Goal: Task Accomplishment & Management: Use online tool/utility

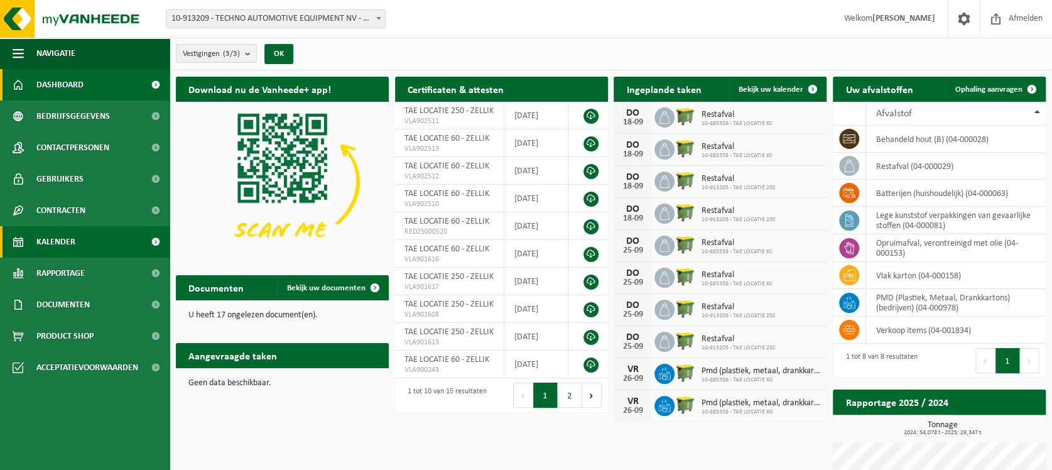
click at [99, 249] on link "Kalender" at bounding box center [85, 241] width 170 height 31
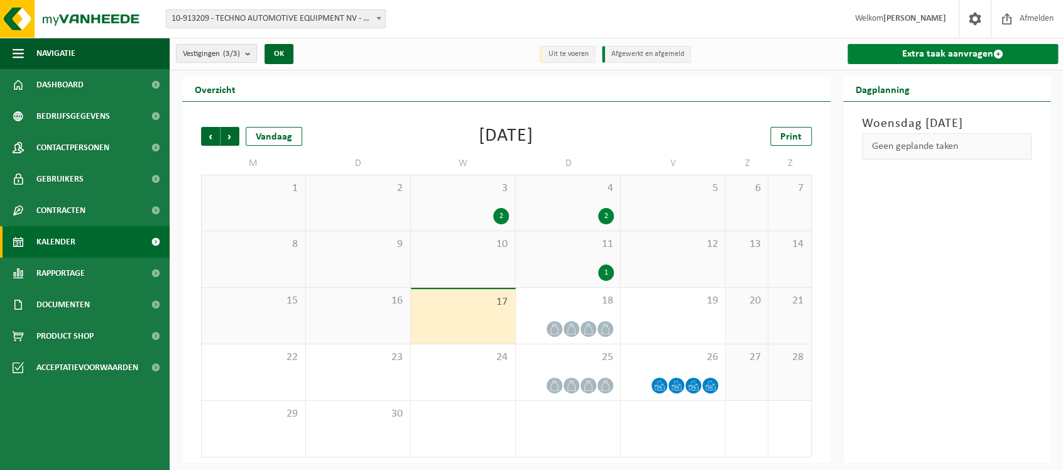
click at [961, 53] on link "Extra taak aanvragen" at bounding box center [952, 54] width 211 height 20
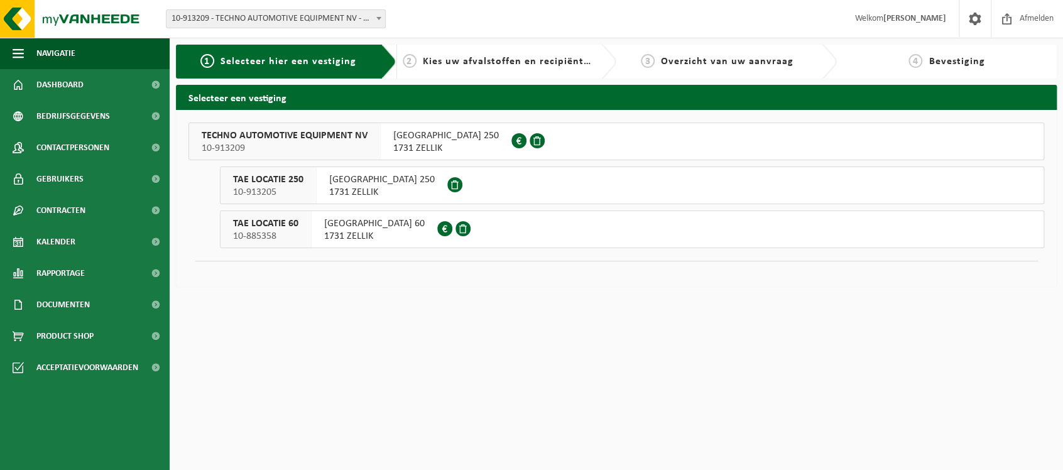
click at [289, 227] on span "TAE LOCATIE 60" at bounding box center [265, 223] width 65 height 13
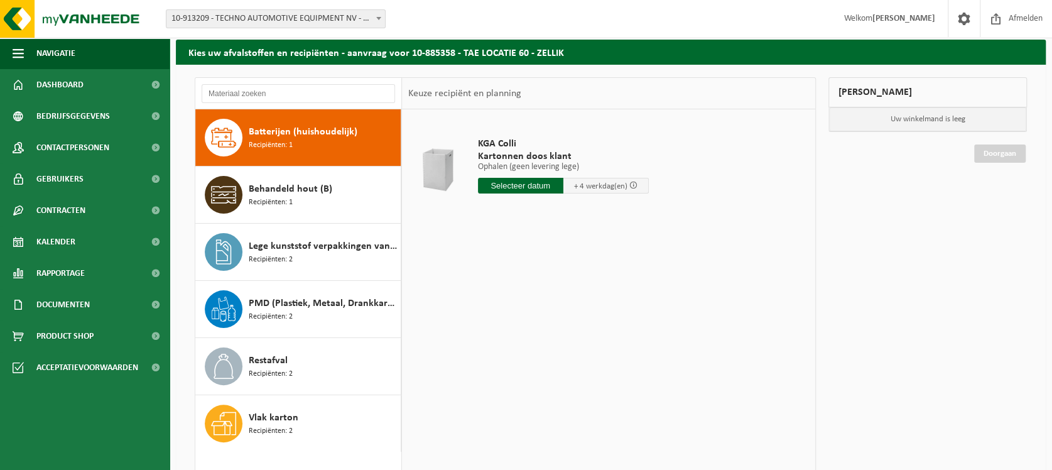
scroll to position [70, 0]
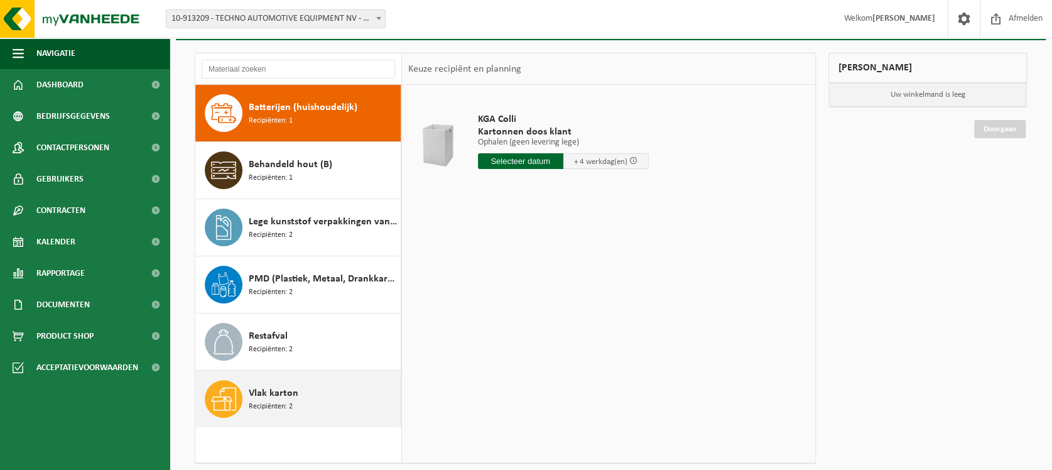
click at [297, 398] on div "Vlak karton Recipiënten: 2" at bounding box center [323, 399] width 149 height 38
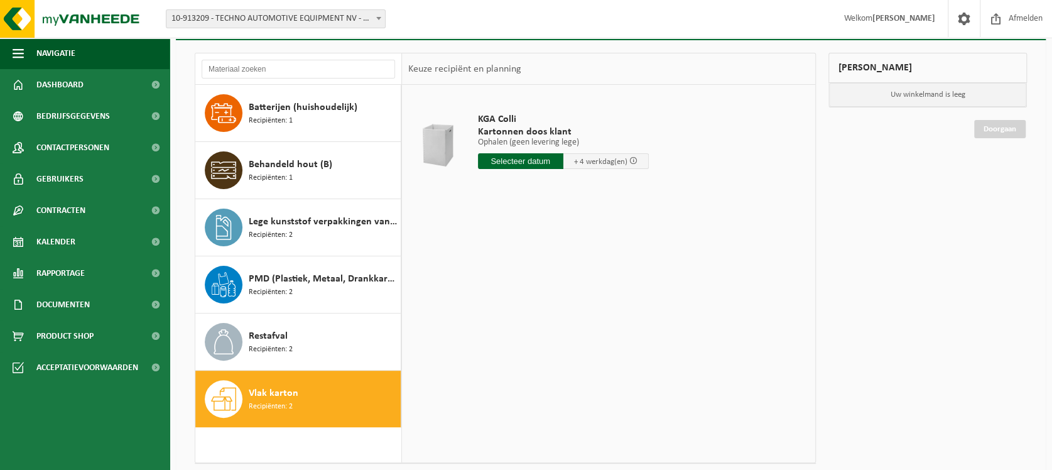
click at [297, 398] on div "Vlak karton Recipiënten: 2" at bounding box center [323, 399] width 149 height 38
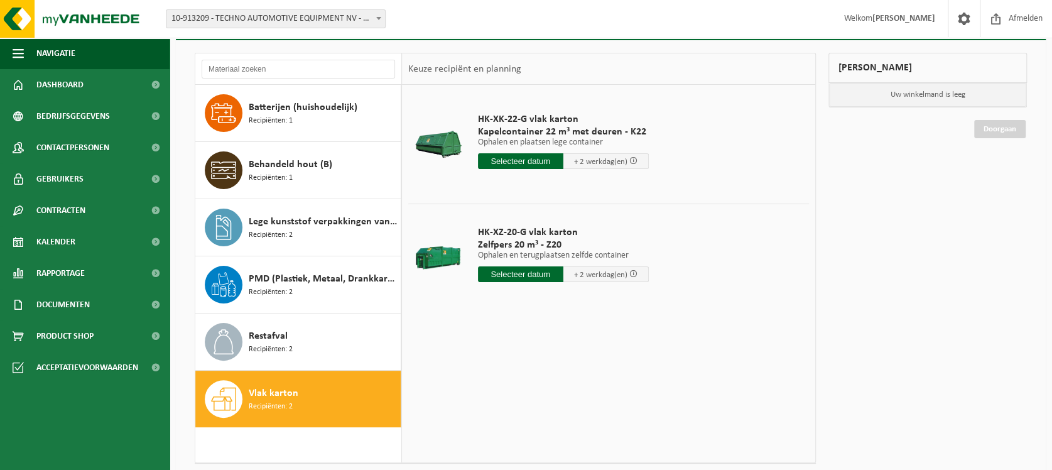
click at [523, 162] on input "text" at bounding box center [520, 161] width 85 height 16
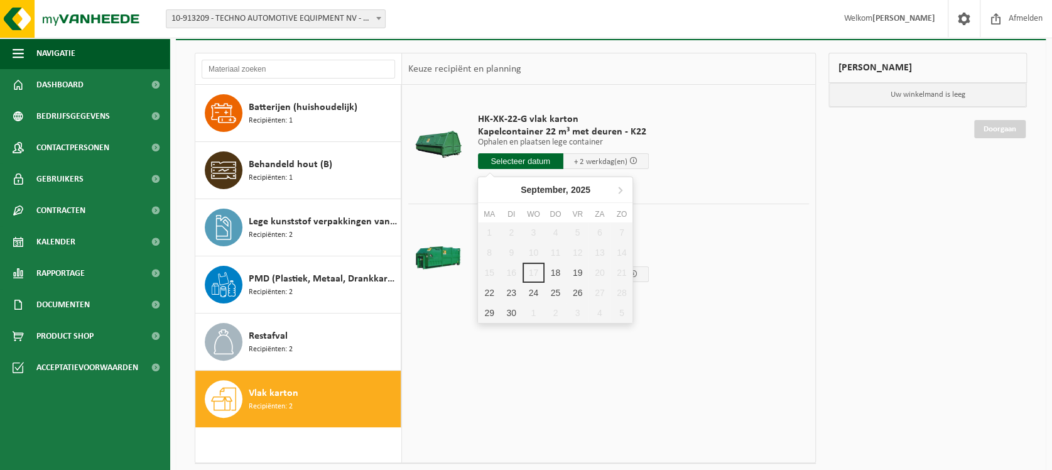
click at [529, 271] on div "1 2 3 4 5 6 7 8 9 10 11 12 13 14 15 16 17 18 19 20 21 22 23 24 25 26 27 28 29 3…" at bounding box center [555, 272] width 154 height 100
click at [558, 272] on div "18" at bounding box center [555, 272] width 22 height 20
type input "Van 2025-09-18"
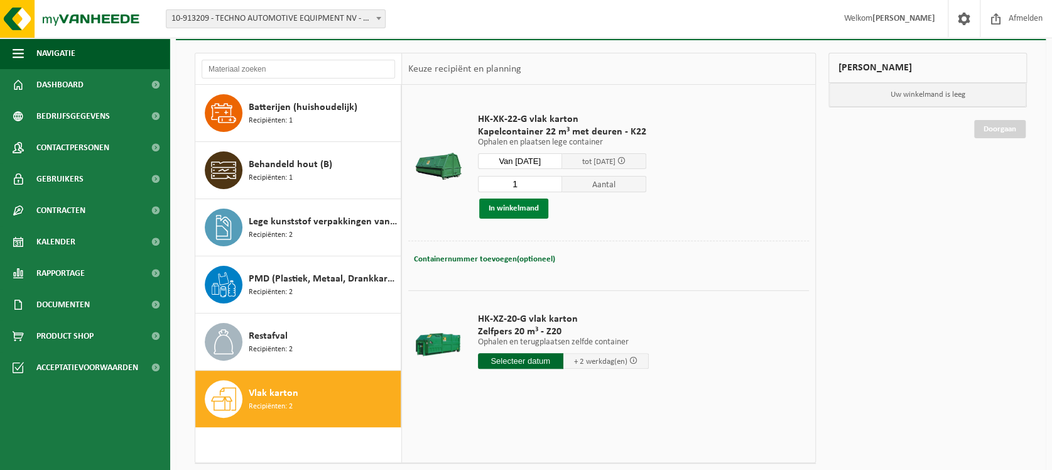
click at [512, 210] on button "In winkelmand" at bounding box center [513, 208] width 69 height 20
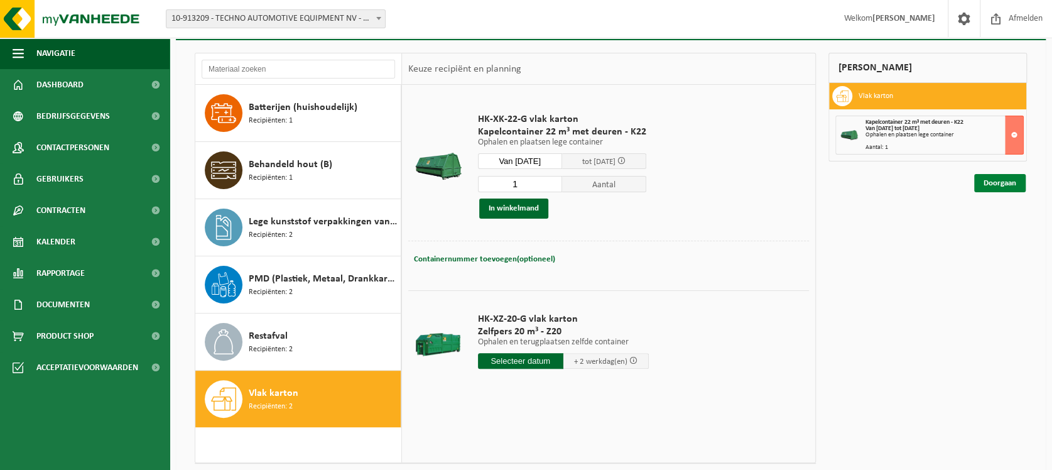
click at [998, 183] on link "Doorgaan" at bounding box center [999, 183] width 51 height 18
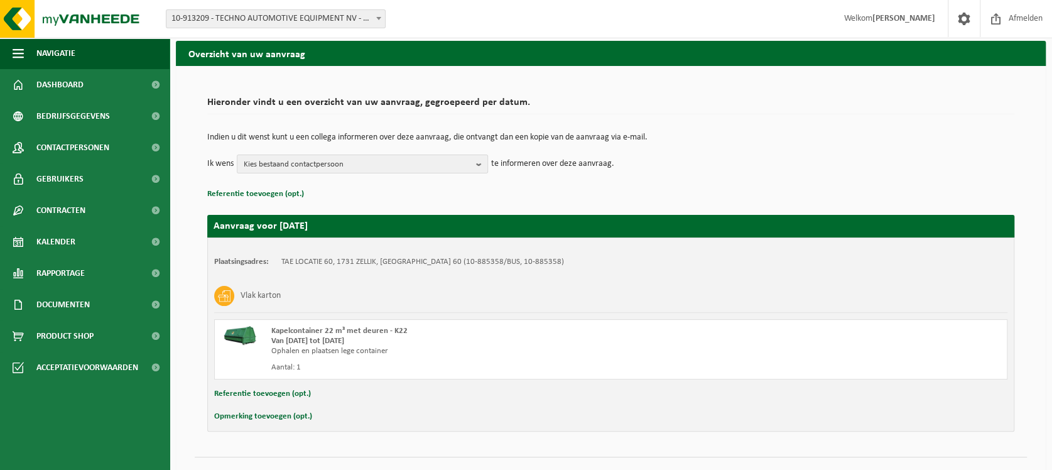
scroll to position [68, 0]
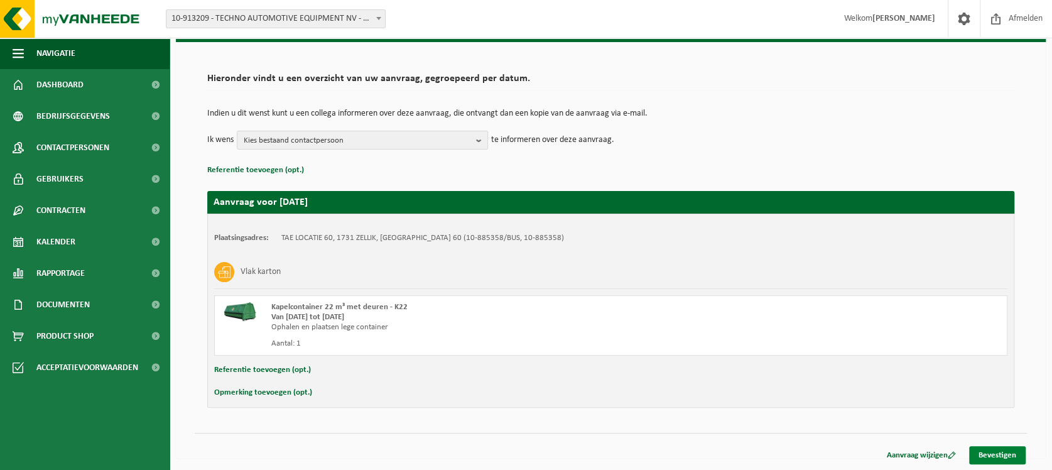
click at [990, 453] on link "Bevestigen" at bounding box center [997, 455] width 57 height 18
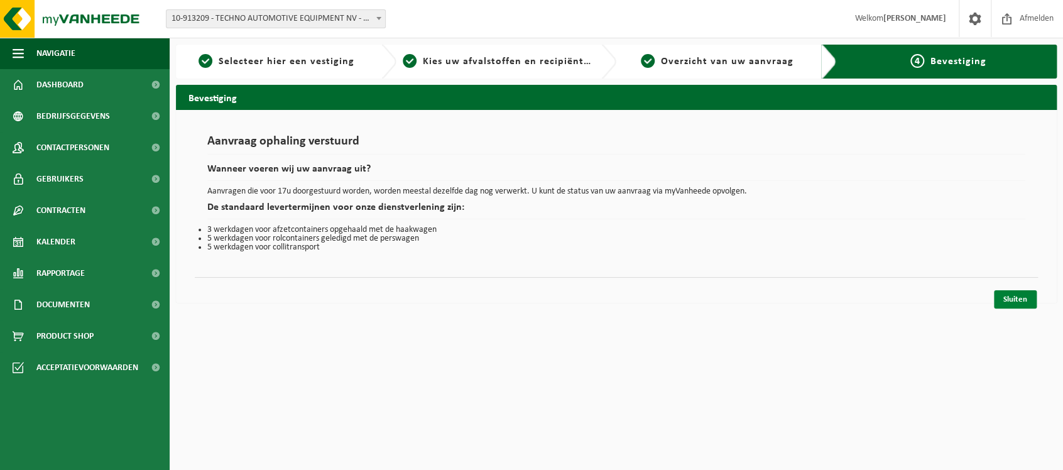
click at [1012, 298] on link "Sluiten" at bounding box center [1014, 299] width 43 height 18
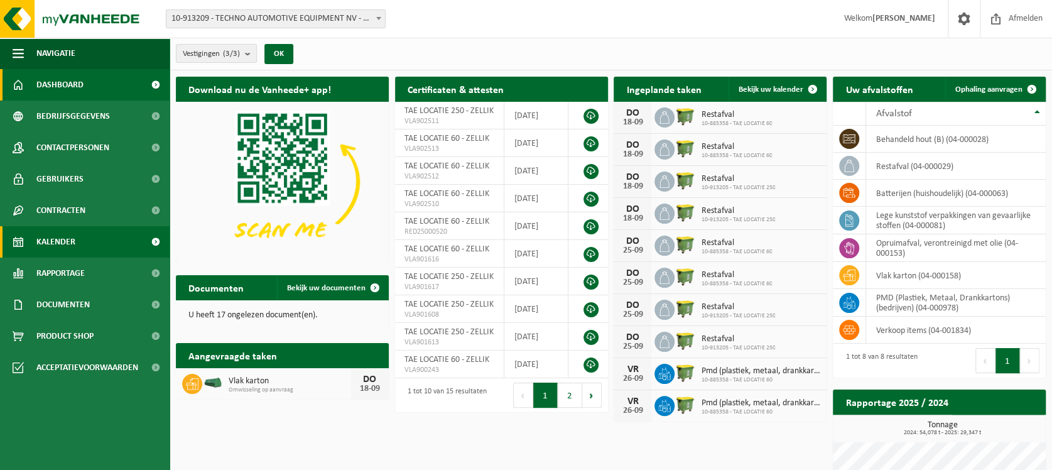
click at [93, 242] on link "Kalender" at bounding box center [85, 241] width 170 height 31
